Goal: Information Seeking & Learning: Check status

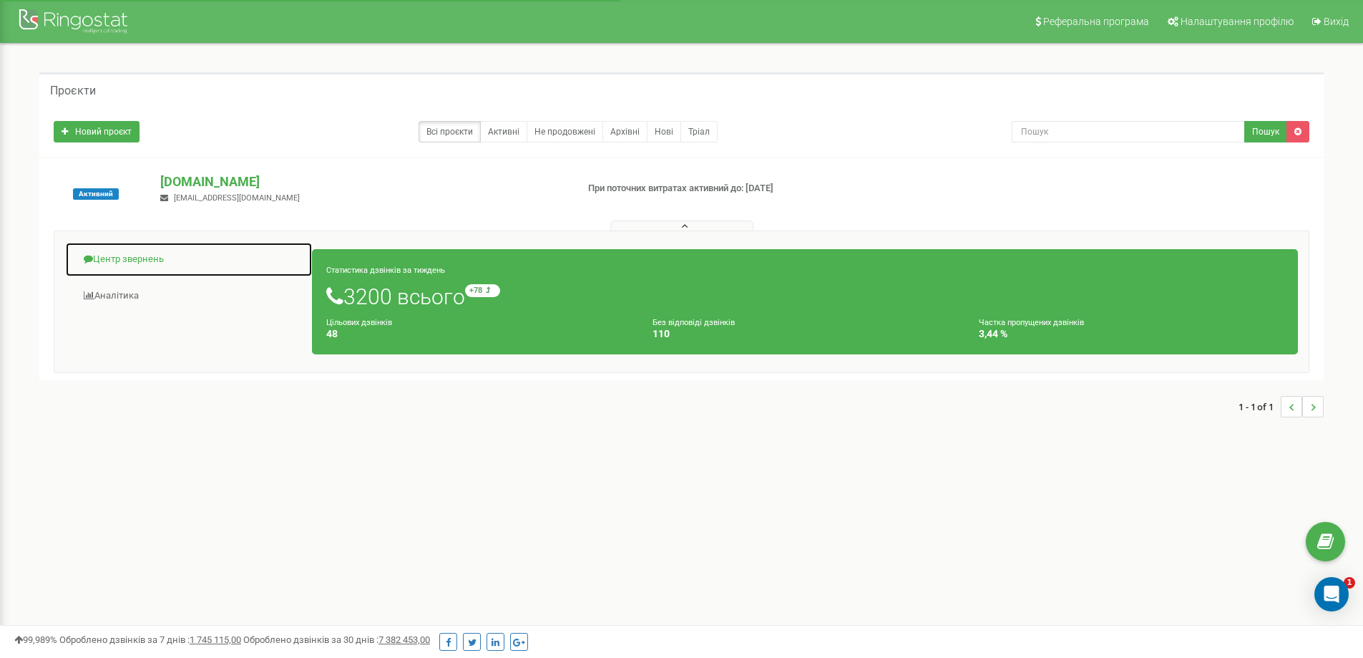
click at [124, 258] on link "Центр звернень" at bounding box center [189, 259] width 248 height 35
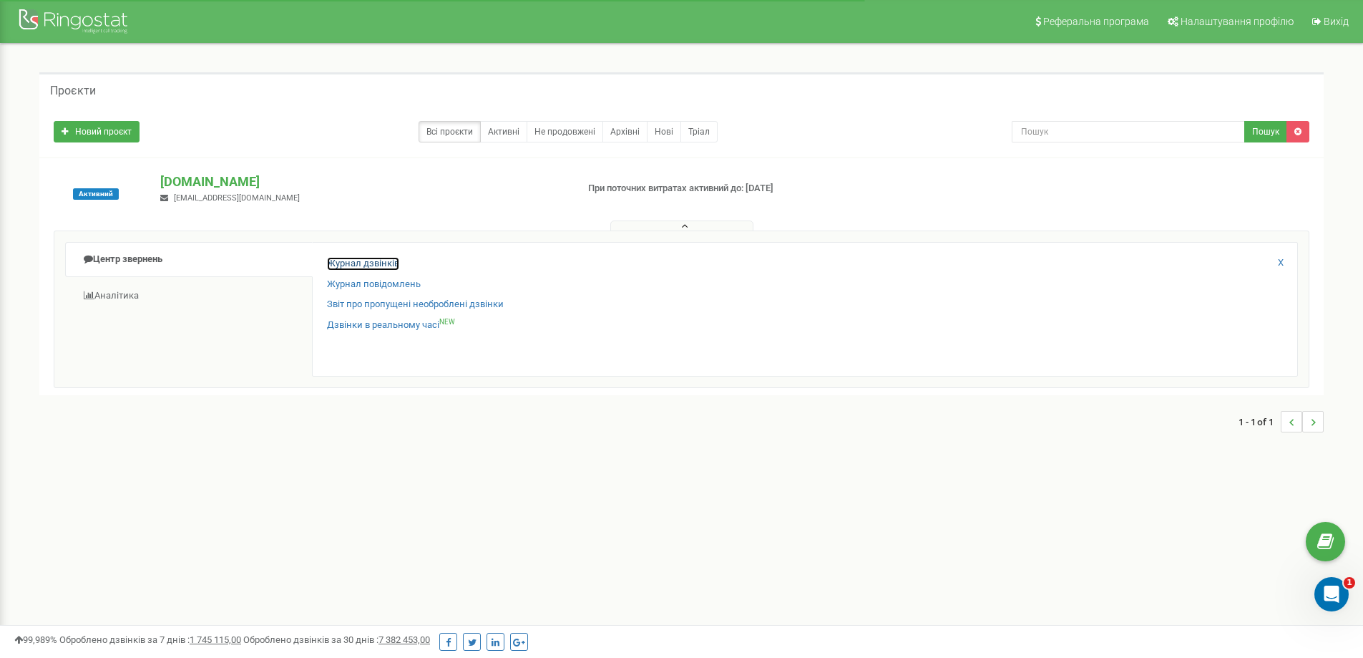
click at [361, 260] on link "Журнал дзвінків" at bounding box center [363, 264] width 72 height 14
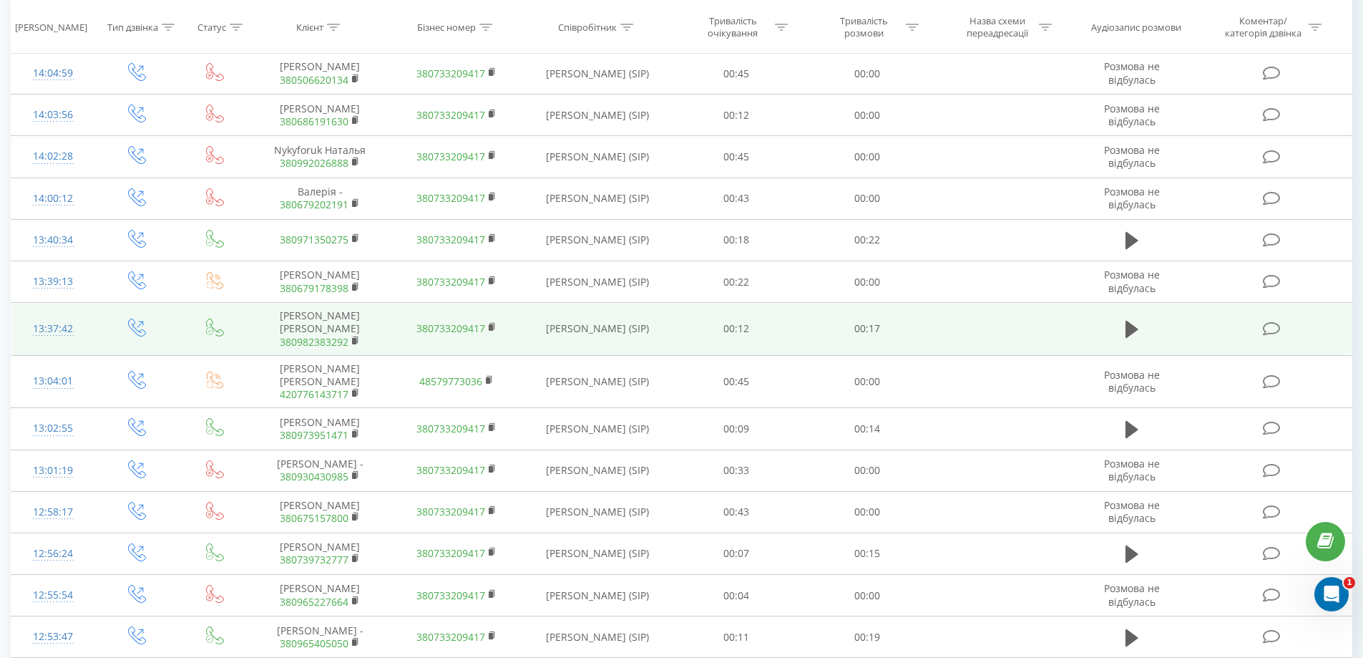
scroll to position [662, 0]
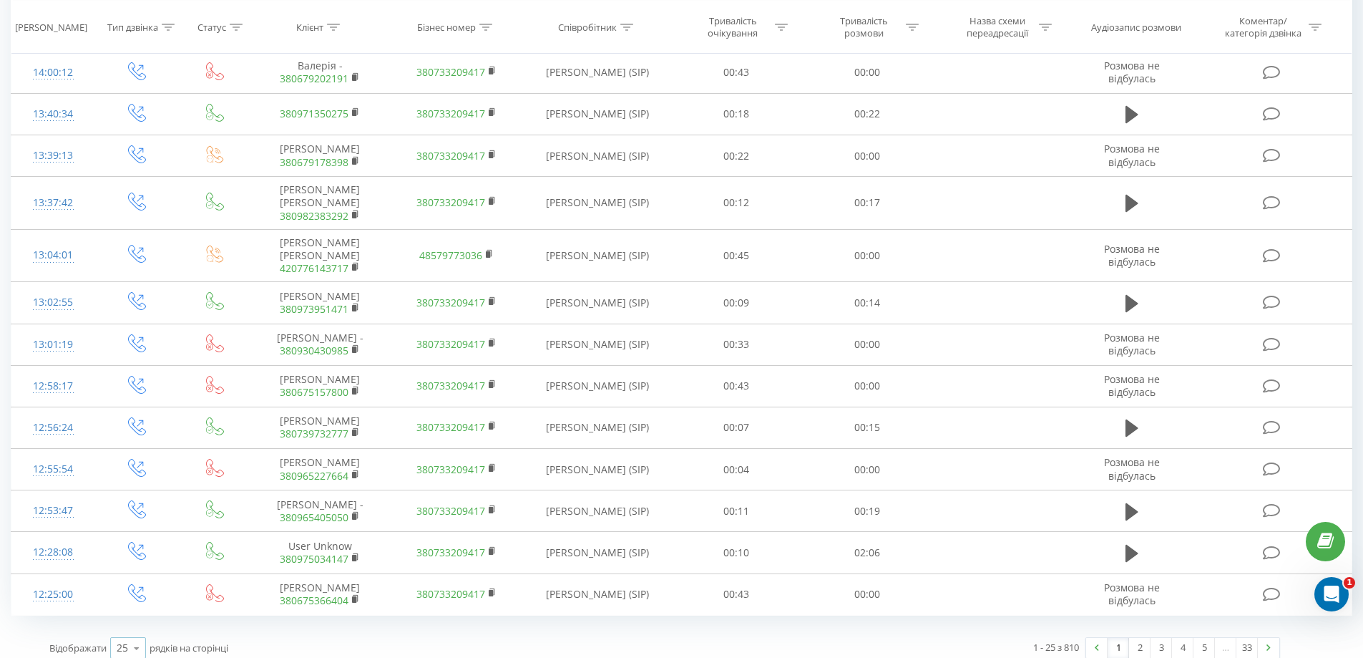
click at [119, 640] on div "25" at bounding box center [122, 647] width 11 height 14
click at [124, 620] on span "100" at bounding box center [125, 627] width 17 height 14
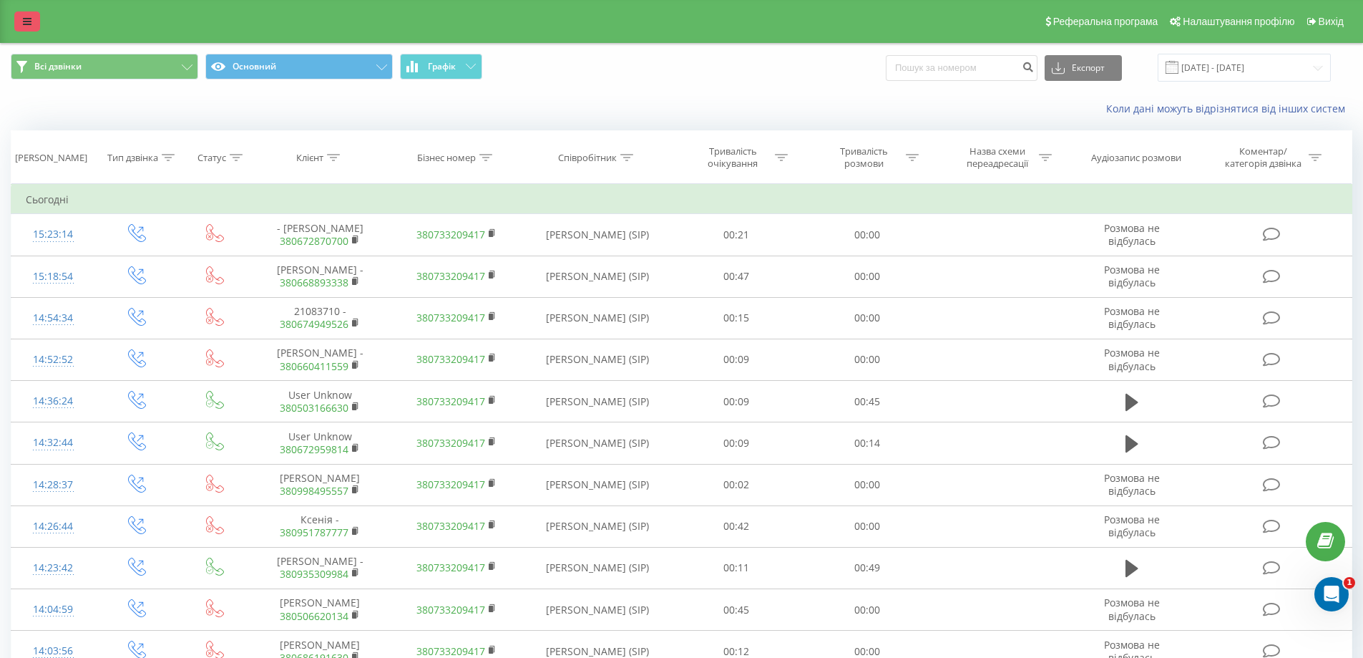
click at [20, 22] on link at bounding box center [27, 21] width 26 height 20
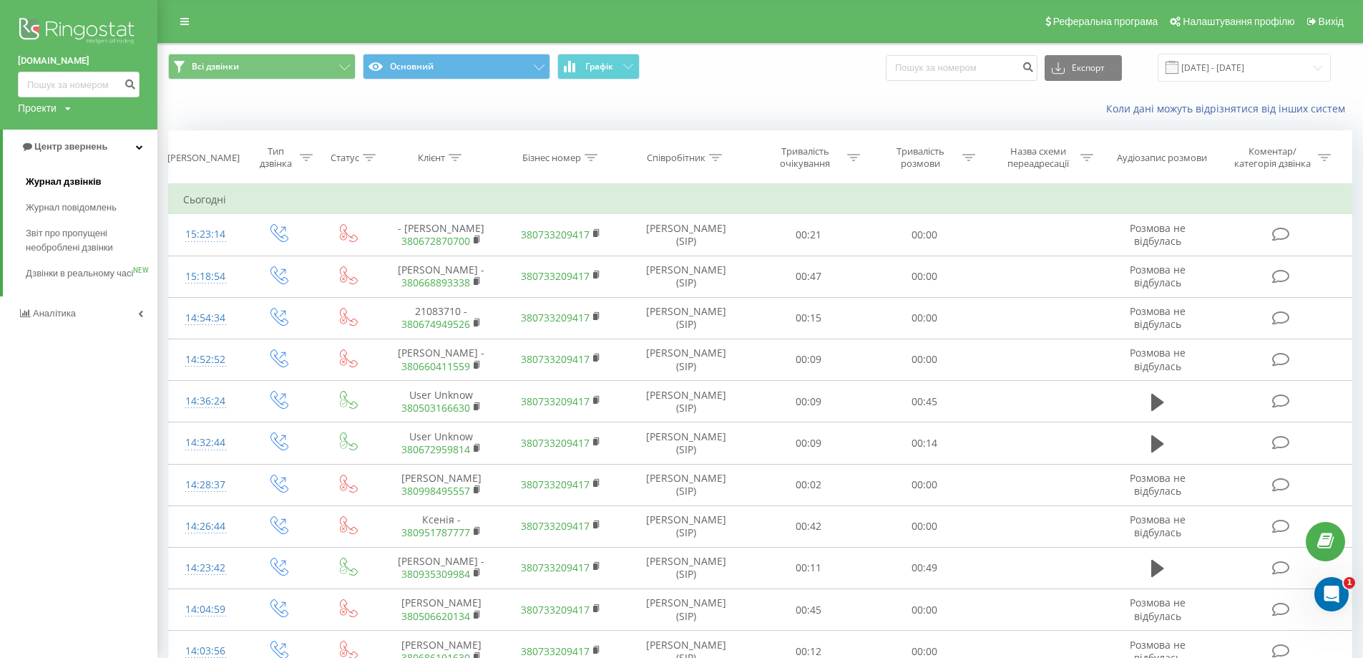
click at [77, 185] on span "Журнал дзвінків" at bounding box center [64, 182] width 76 height 14
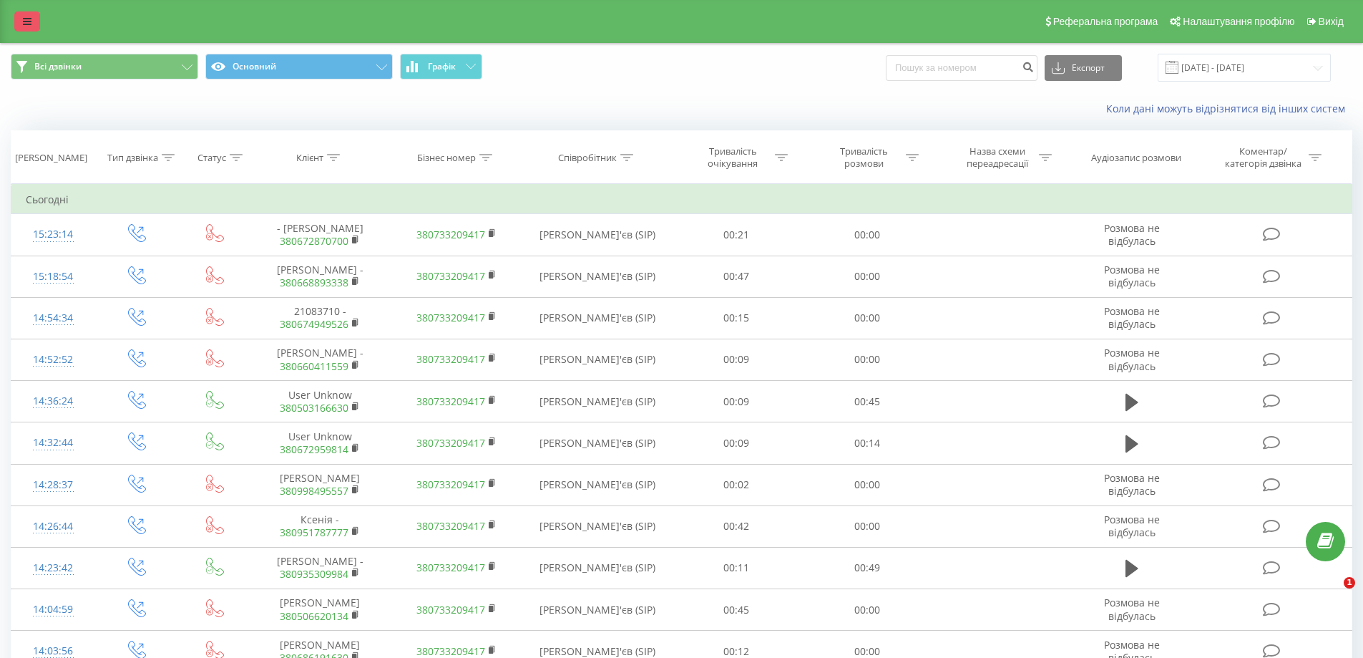
click at [16, 25] on link at bounding box center [27, 21] width 26 height 20
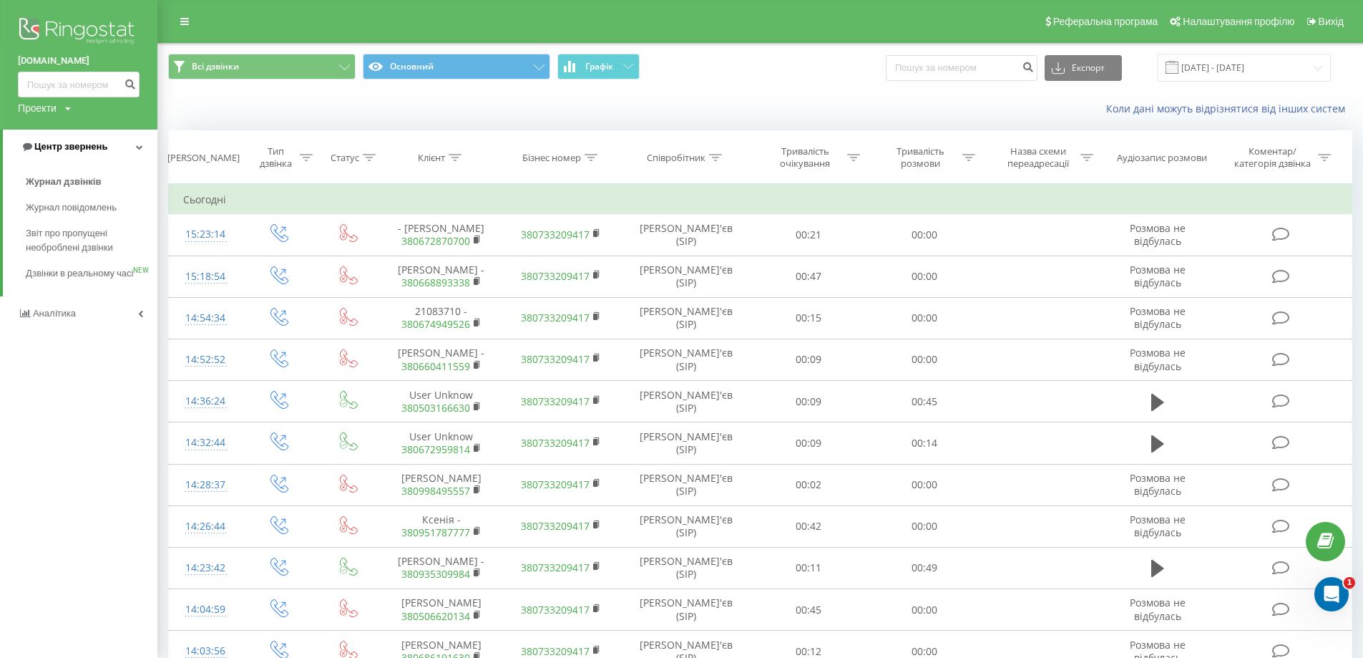
click at [127, 155] on link "Центр звернень" at bounding box center [80, 147] width 155 height 34
click at [106, 180] on link "Аналiтика" at bounding box center [78, 181] width 157 height 34
click at [80, 215] on span "Співробітники у реальному часі" at bounding box center [80, 223] width 109 height 29
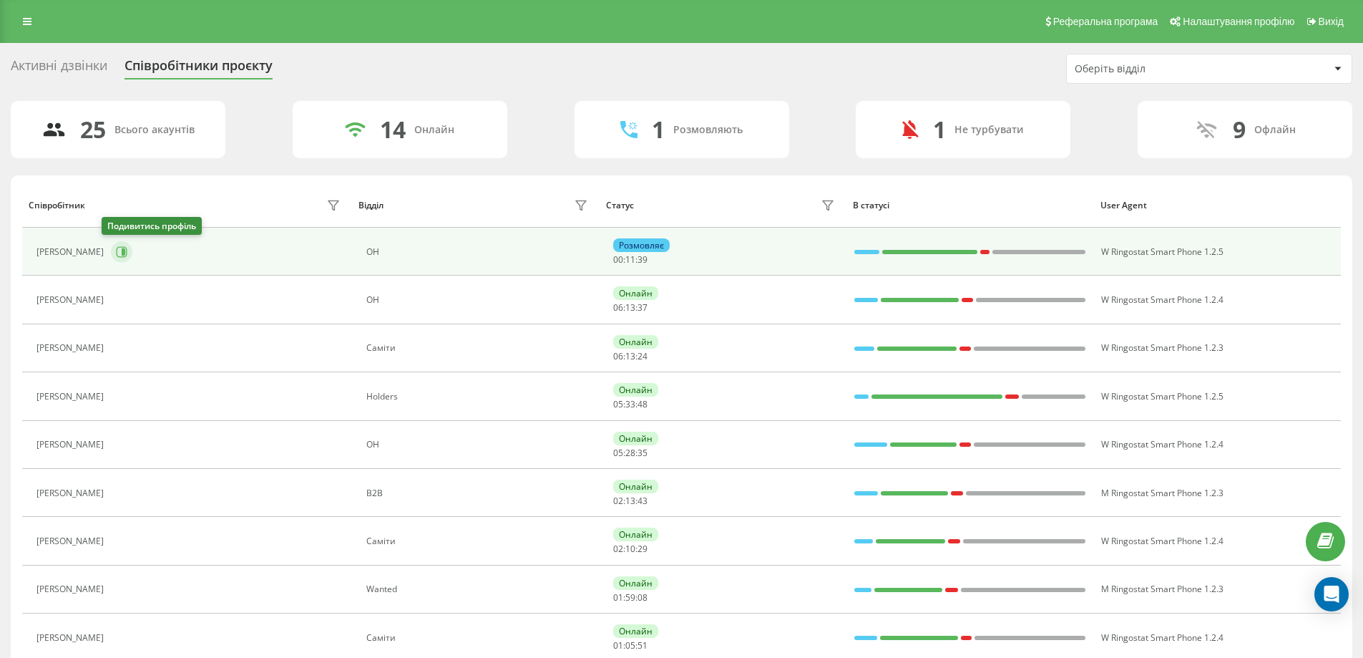
click at [116, 250] on icon at bounding box center [121, 251] width 11 height 11
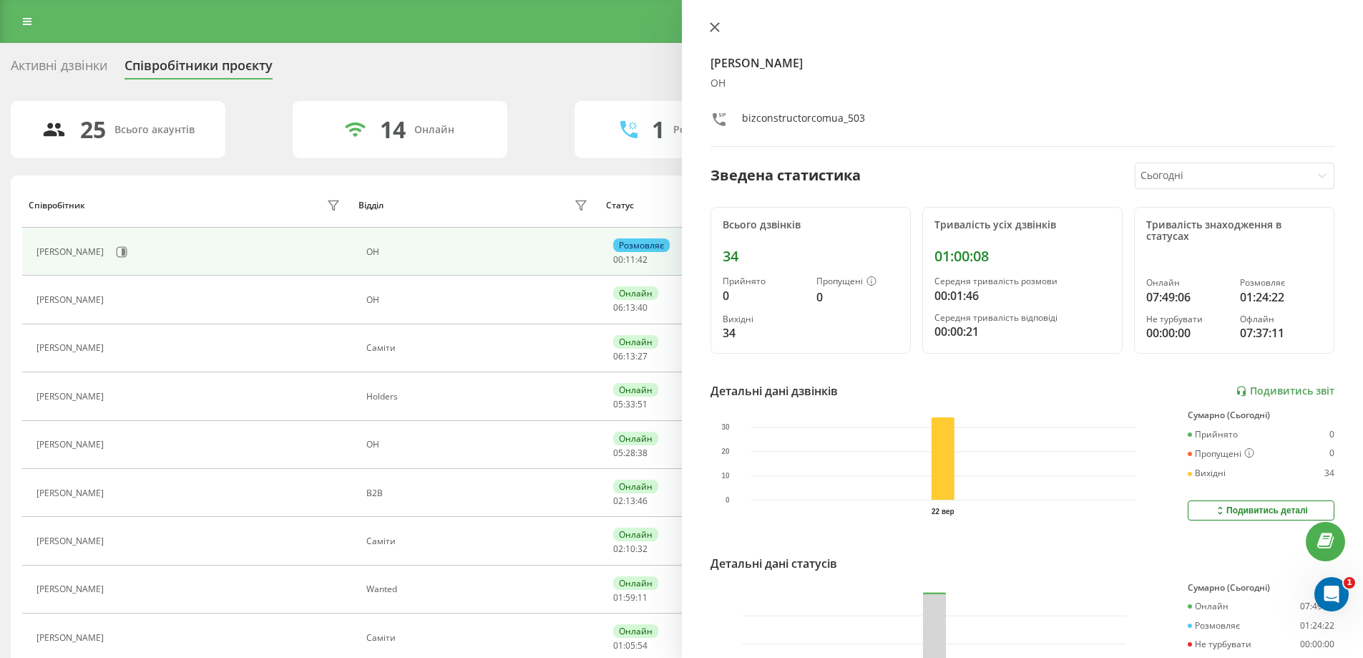
click at [711, 24] on icon at bounding box center [714, 27] width 9 height 9
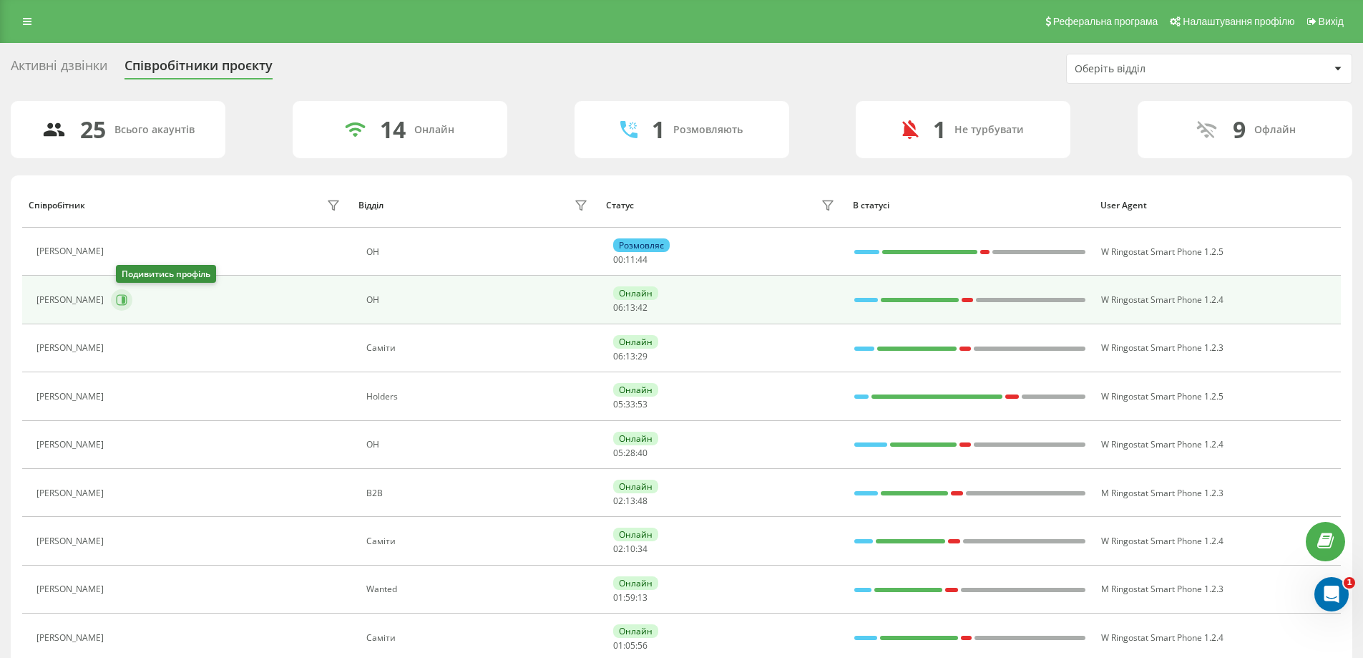
click at [122, 302] on icon at bounding box center [122, 300] width 11 height 11
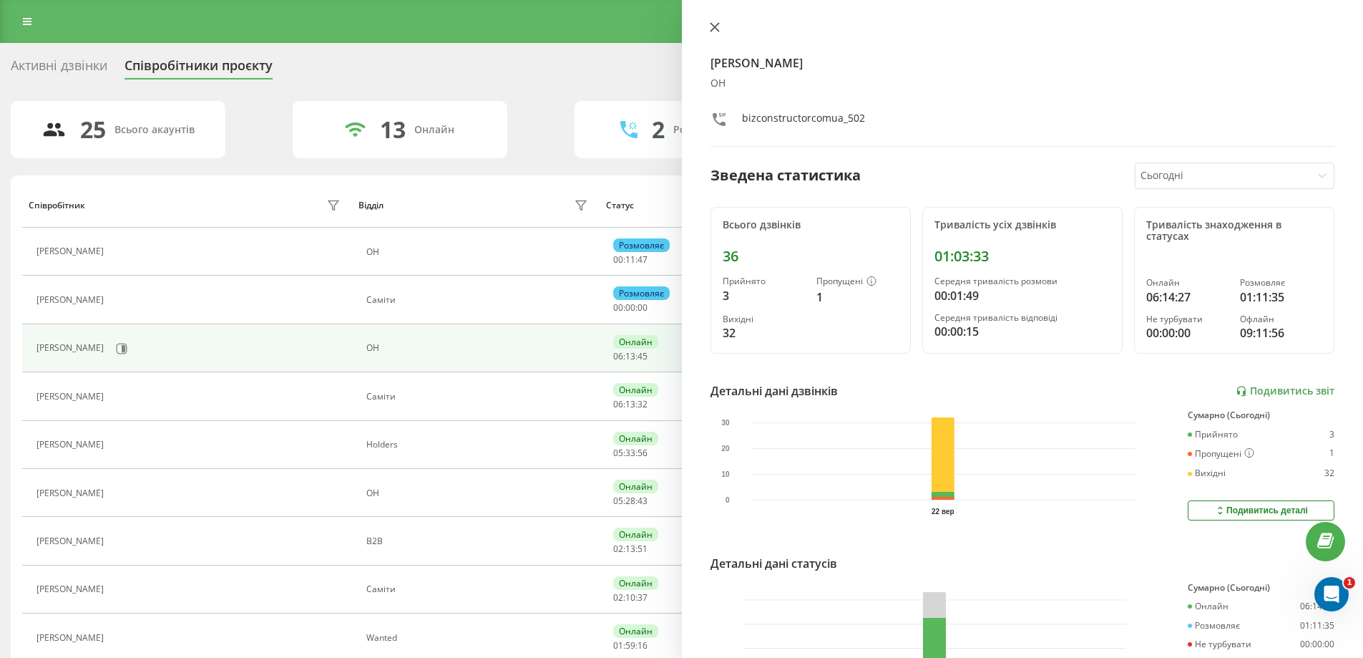
click at [718, 24] on icon at bounding box center [714, 27] width 9 height 9
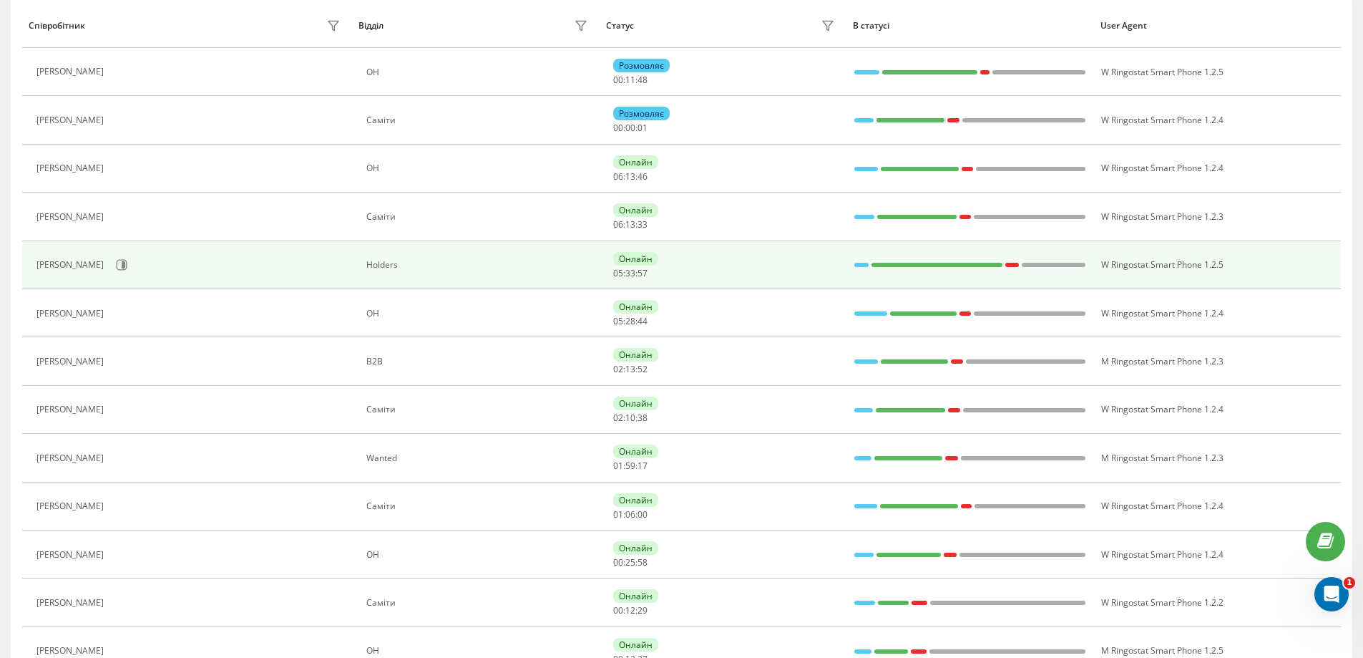
scroll to position [215, 0]
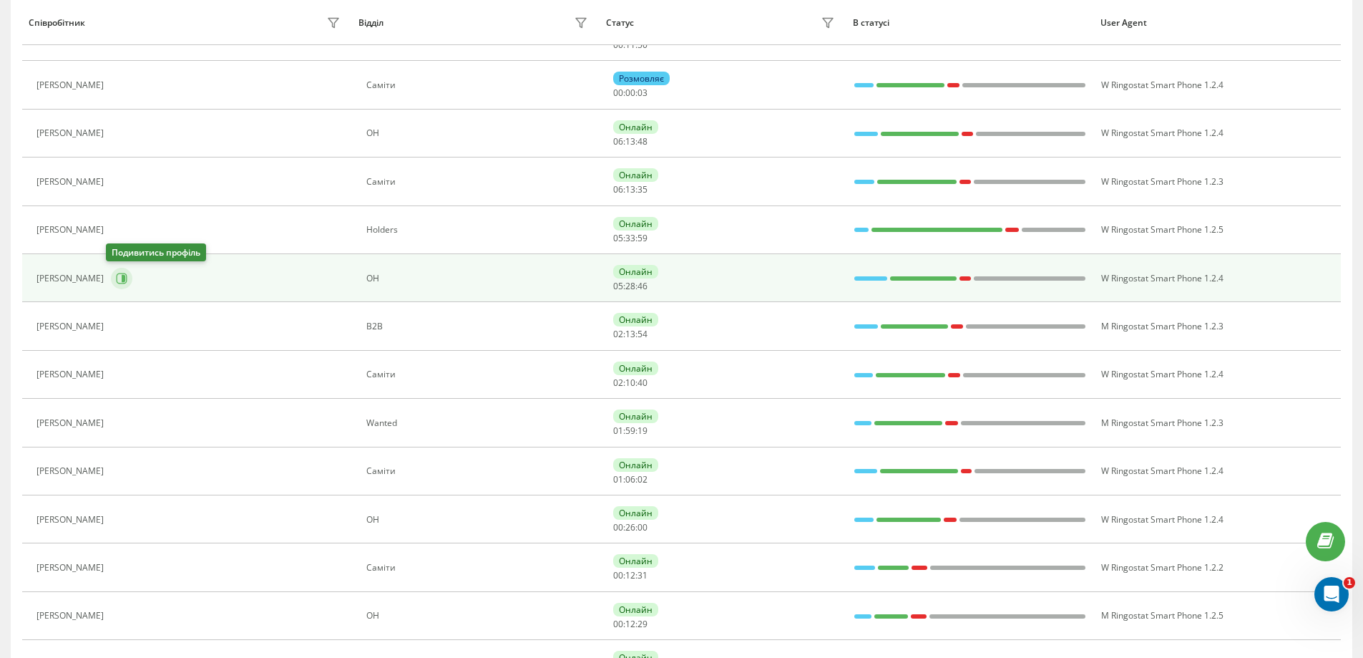
click at [123, 282] on button at bounding box center [121, 278] width 21 height 21
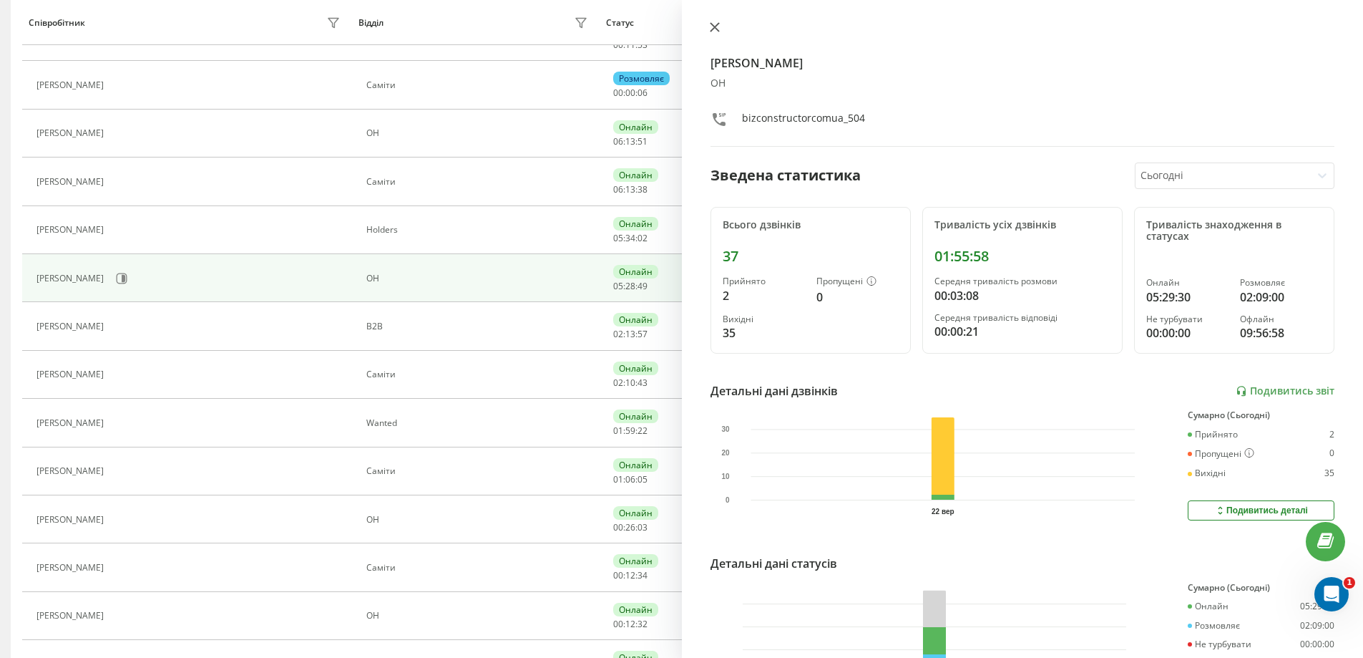
click at [720, 28] on button at bounding box center [714, 28] width 19 height 14
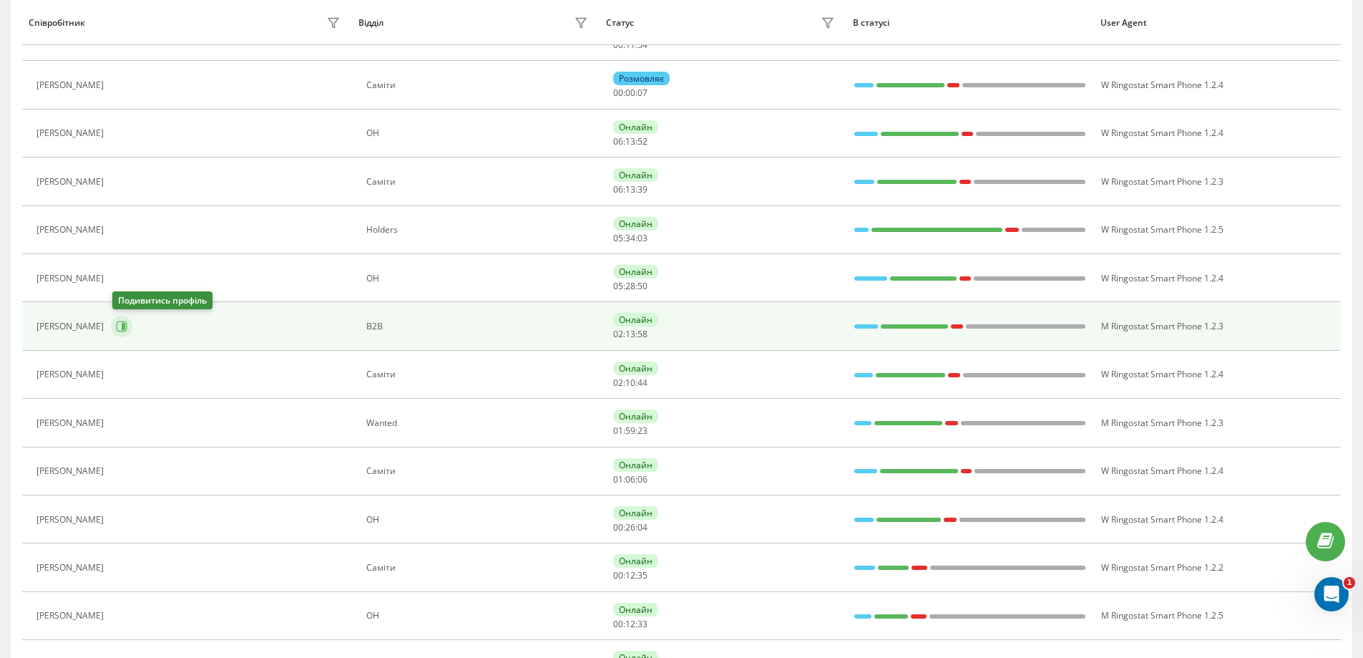
click at [126, 323] on icon at bounding box center [121, 326] width 11 height 11
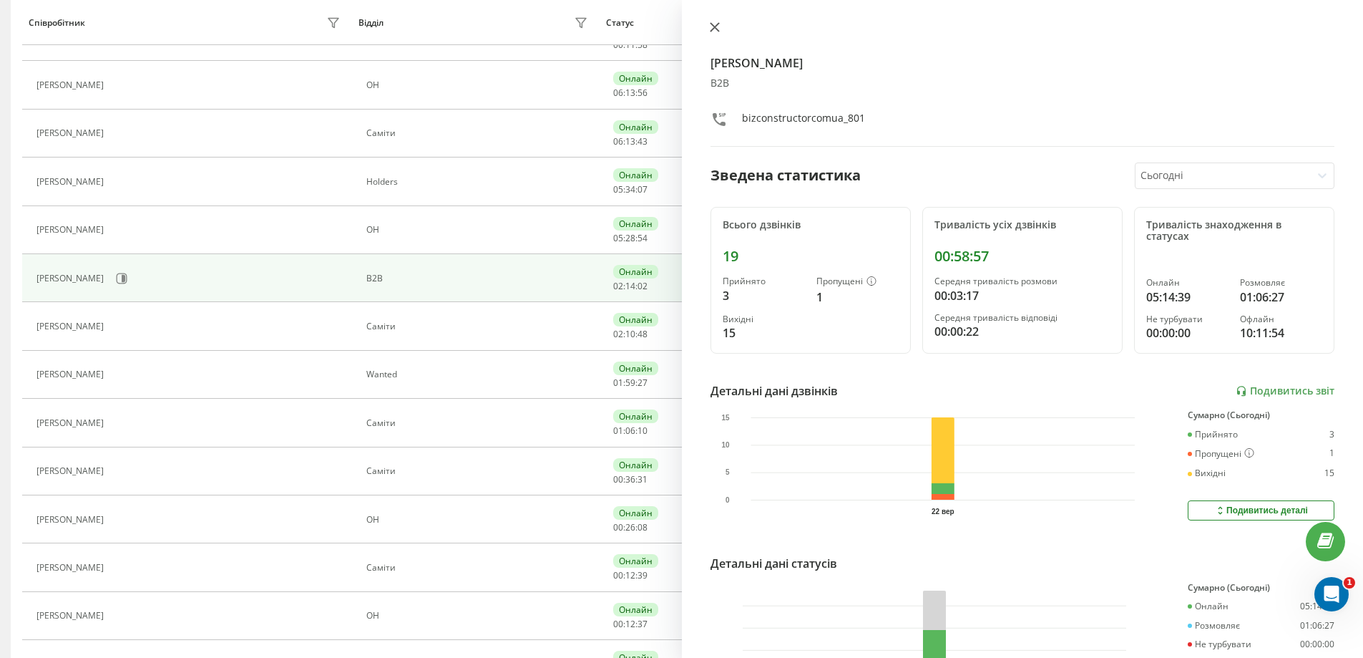
click at [718, 24] on icon at bounding box center [714, 27] width 9 height 9
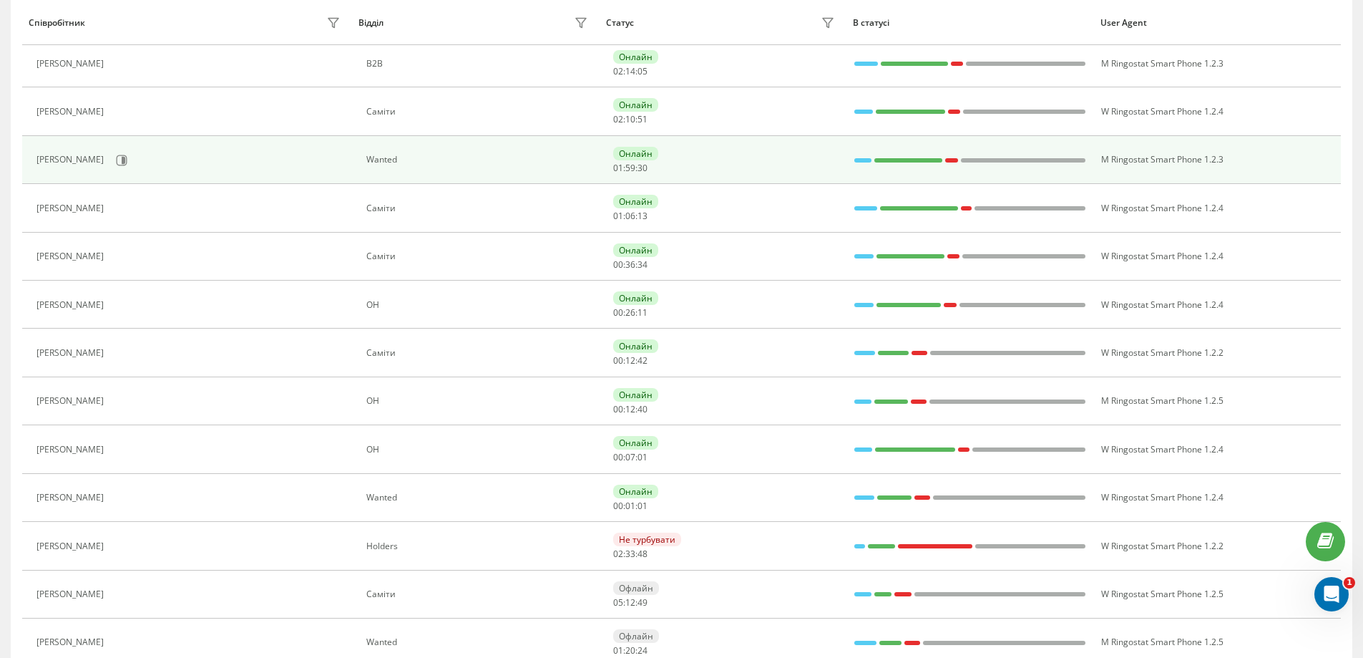
scroll to position [501, 0]
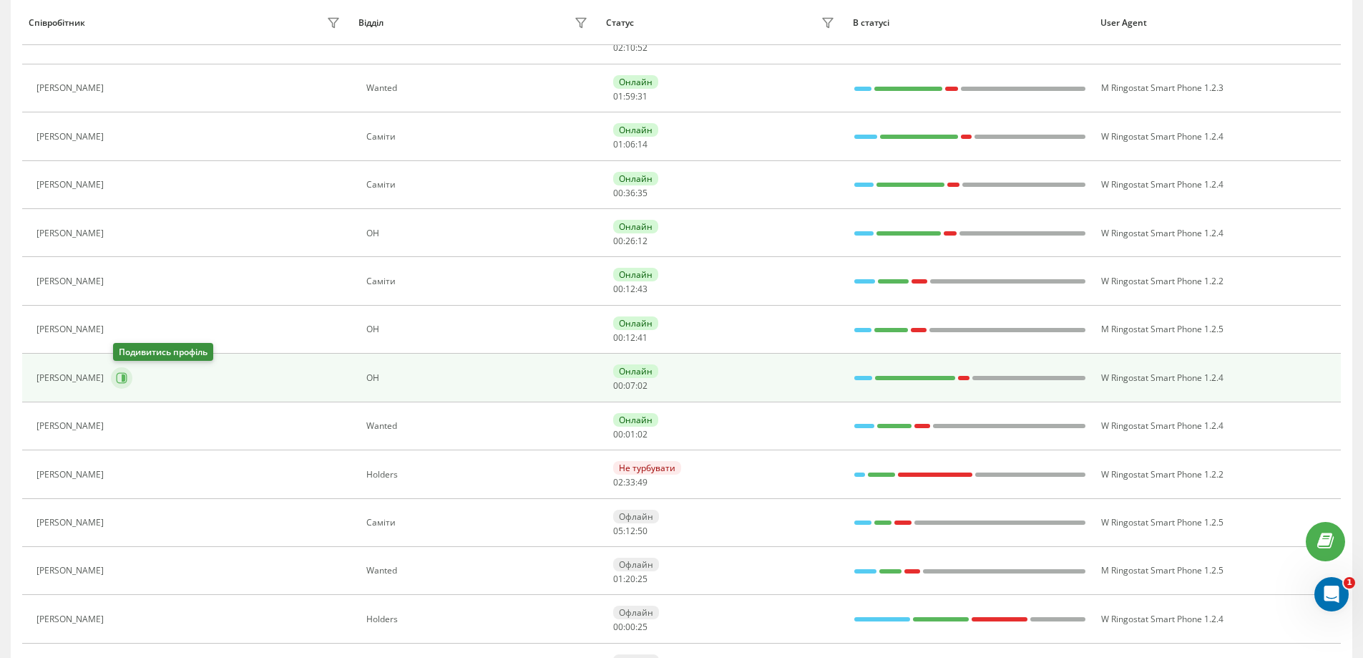
click at [126, 382] on icon at bounding box center [121, 377] width 11 height 11
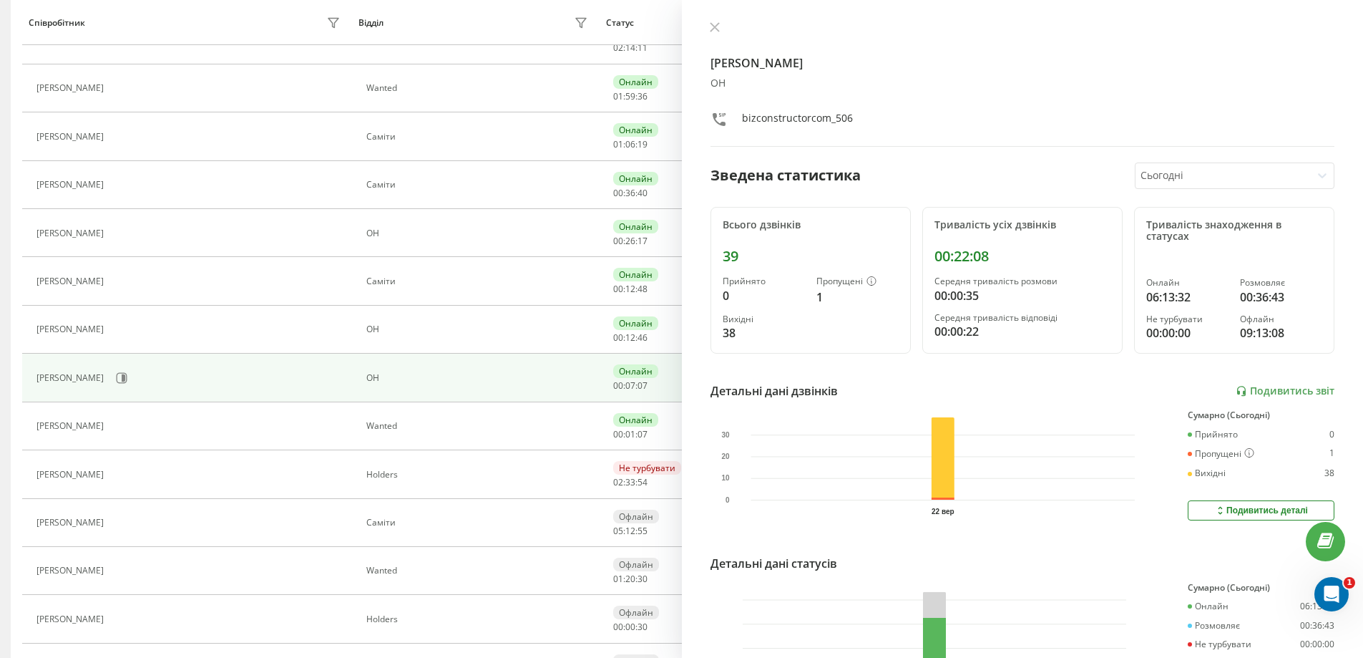
scroll to position [260, 0]
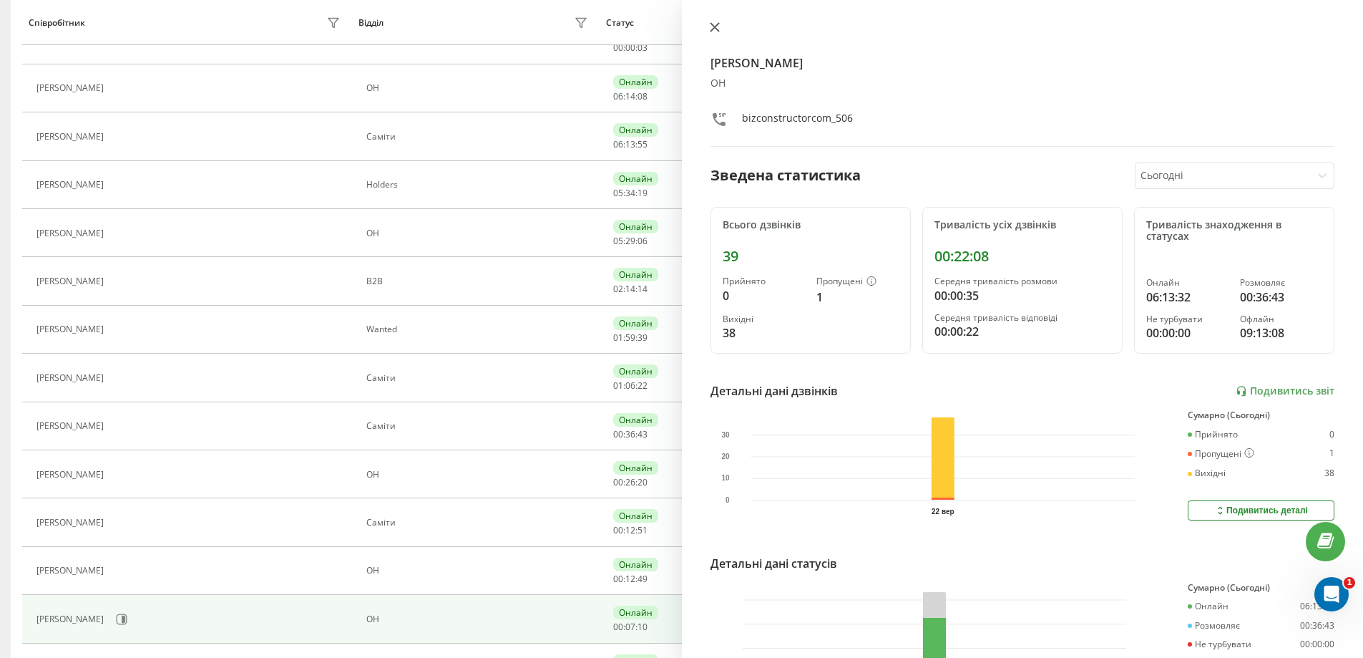
click at [711, 24] on icon at bounding box center [714, 27] width 9 height 9
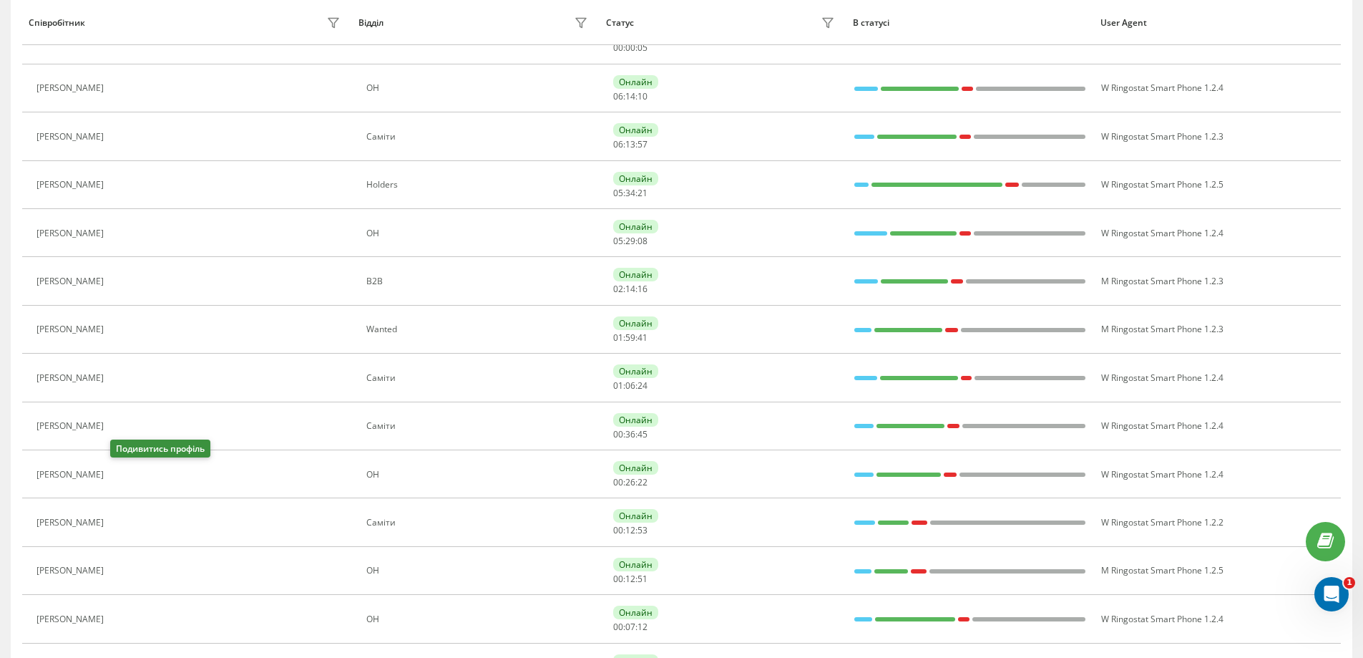
click at [123, 474] on icon at bounding box center [121, 474] width 4 height 7
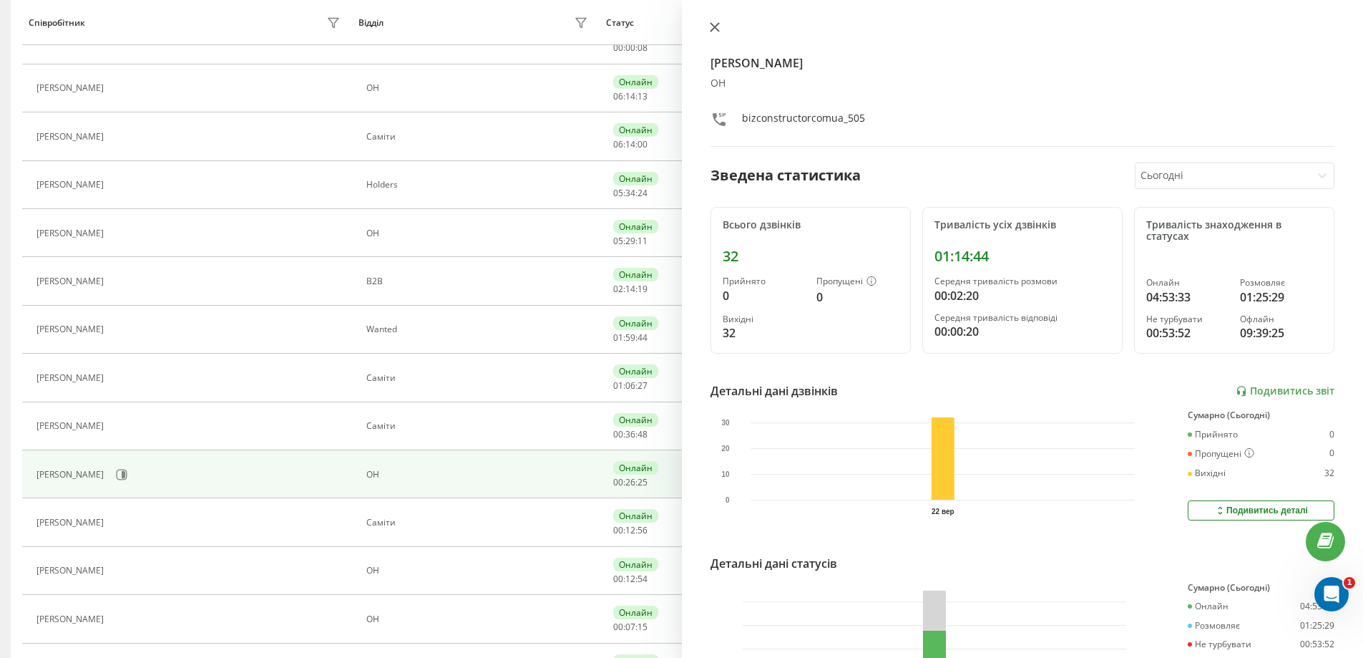
click at [718, 30] on icon at bounding box center [714, 27] width 9 height 9
